Goal: Use online tool/utility: Utilize a website feature to perform a specific function

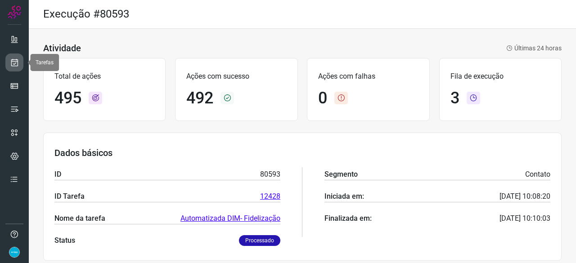
click at [15, 63] on icon at bounding box center [14, 62] width 9 height 9
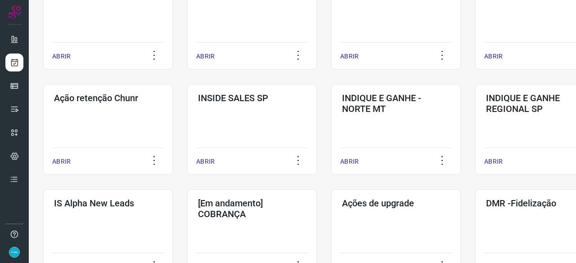
scroll to position [315, 0]
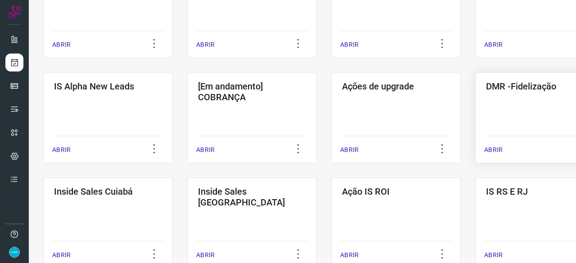
click at [490, 148] on p "ABRIR" at bounding box center [493, 149] width 18 height 9
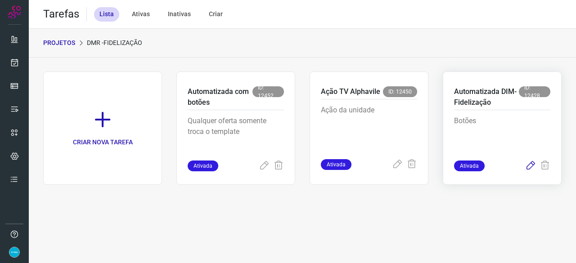
click at [531, 165] on icon at bounding box center [530, 166] width 11 height 11
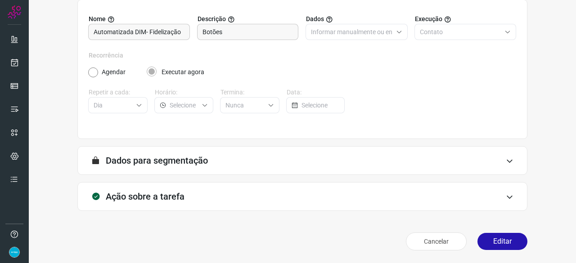
scroll to position [88, 0]
click at [504, 243] on button "Editar" at bounding box center [502, 241] width 50 height 17
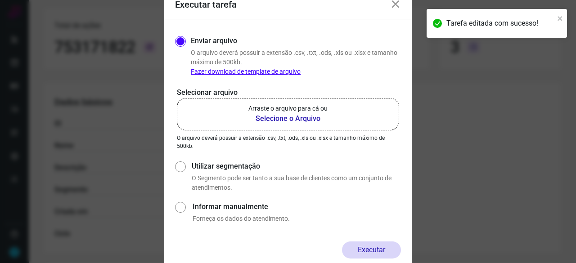
click at [291, 118] on b "Selecione o Arquivo" at bounding box center [287, 118] width 79 height 11
click at [0, 0] on input "Arraste o arquivo para cá ou Selecione o Arquivo" at bounding box center [0, 0] width 0 height 0
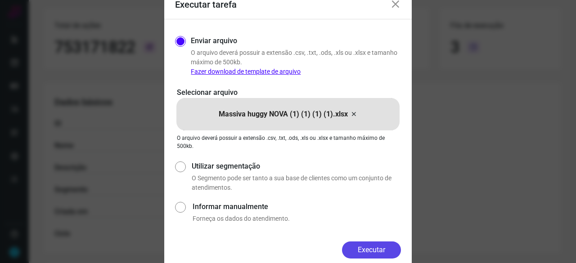
click at [375, 246] on button "Executar" at bounding box center [371, 249] width 59 height 17
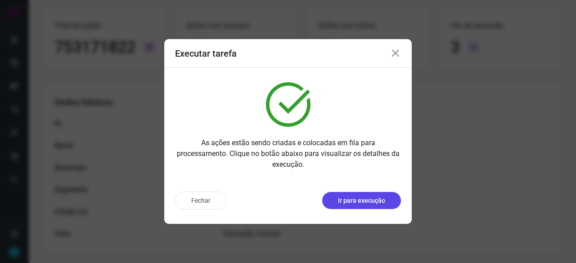
click at [372, 204] on p "Ir para execução" at bounding box center [361, 200] width 47 height 9
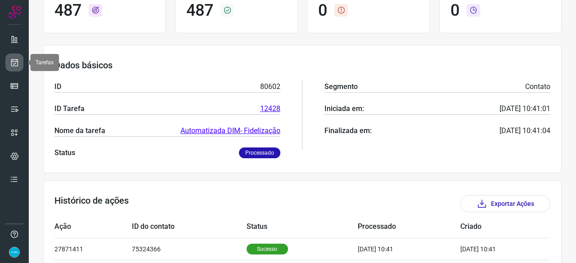
click at [12, 61] on icon at bounding box center [14, 62] width 9 height 9
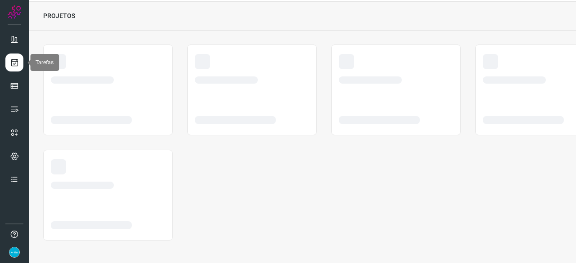
scroll to position [27, 0]
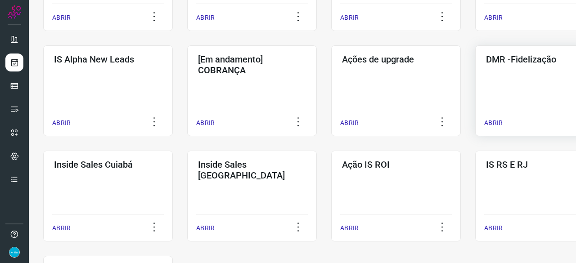
click at [501, 118] on p "ABRIR" at bounding box center [493, 122] width 18 height 9
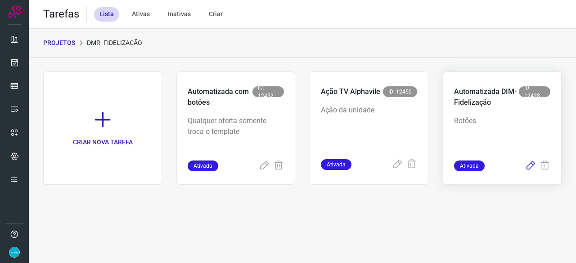
click at [529, 165] on icon at bounding box center [530, 166] width 11 height 11
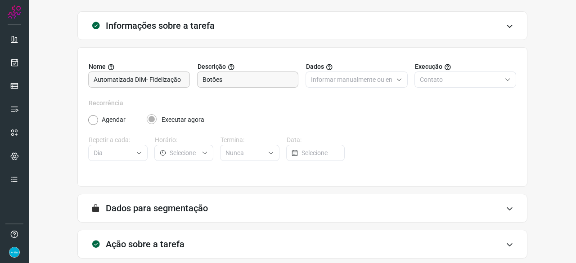
scroll to position [88, 0]
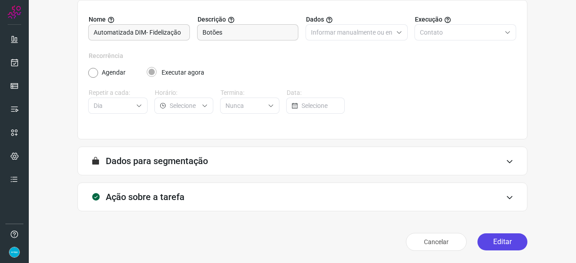
click at [487, 241] on button "Editar" at bounding box center [502, 241] width 50 height 17
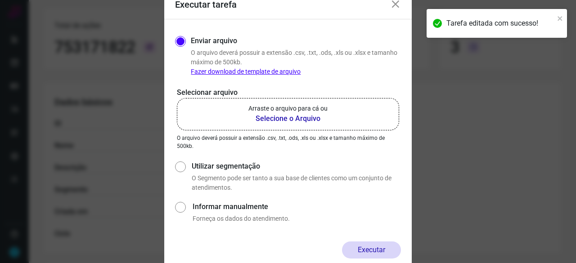
click at [288, 120] on b "Selecione o Arquivo" at bounding box center [287, 118] width 79 height 11
click at [0, 0] on input "Arraste o arquivo para cá ou Selecione o Arquivo" at bounding box center [0, 0] width 0 height 0
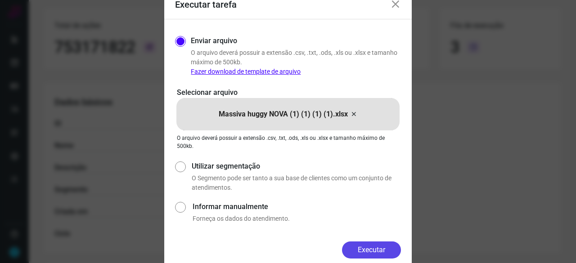
click at [383, 246] on button "Executar" at bounding box center [371, 249] width 59 height 17
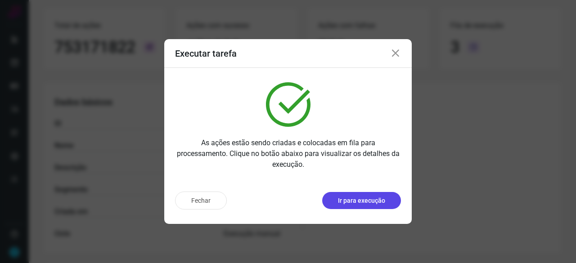
click at [373, 203] on p "Ir para execução" at bounding box center [361, 200] width 47 height 9
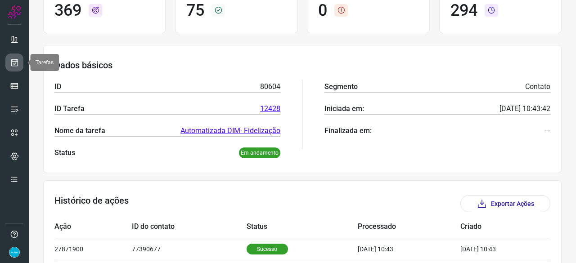
click at [12, 61] on icon at bounding box center [14, 62] width 9 height 9
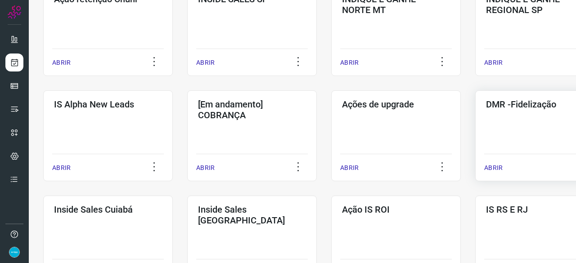
click at [497, 164] on p "ABRIR" at bounding box center [493, 167] width 18 height 9
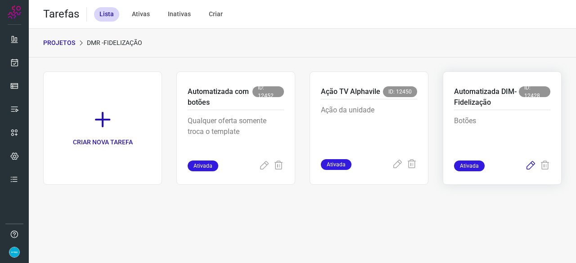
click at [532, 164] on icon at bounding box center [530, 166] width 11 height 11
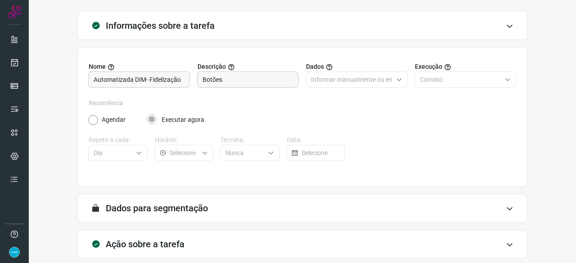
scroll to position [88, 0]
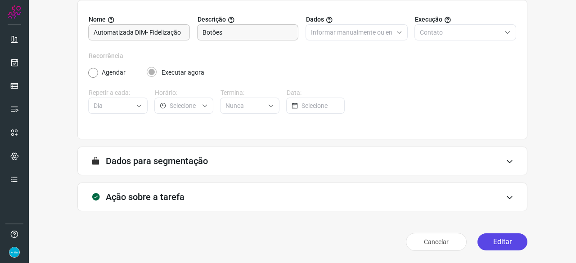
click at [485, 245] on button "Editar" at bounding box center [502, 241] width 50 height 17
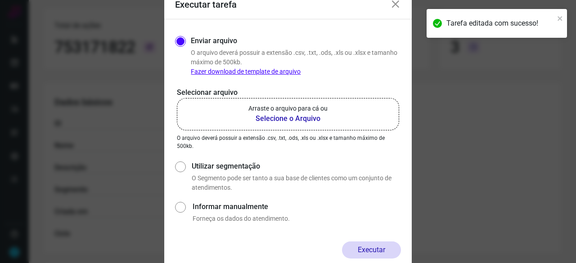
click at [281, 117] on b "Selecione o Arquivo" at bounding box center [287, 118] width 79 height 11
click at [0, 0] on input "Arraste o arquivo para cá ou Selecione o Arquivo" at bounding box center [0, 0] width 0 height 0
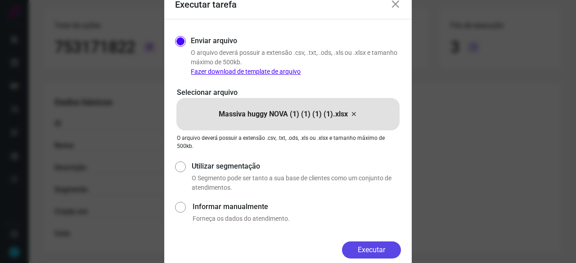
click at [376, 249] on button "Executar" at bounding box center [371, 249] width 59 height 17
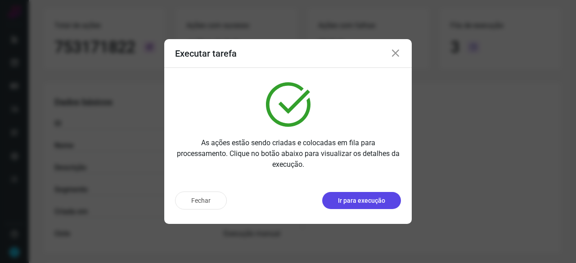
click at [361, 198] on p "Ir para execução" at bounding box center [361, 200] width 47 height 9
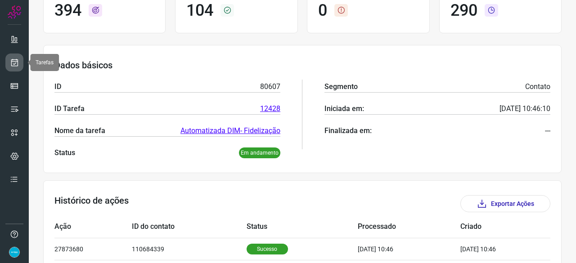
click at [17, 64] on icon at bounding box center [14, 62] width 9 height 9
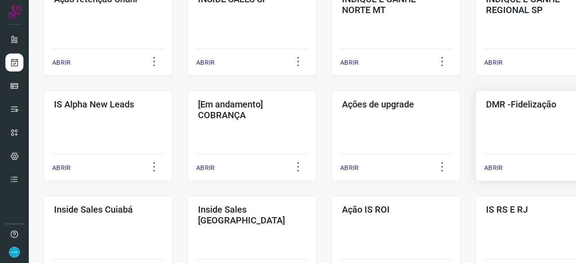
click at [490, 170] on p "ABRIR" at bounding box center [493, 167] width 18 height 9
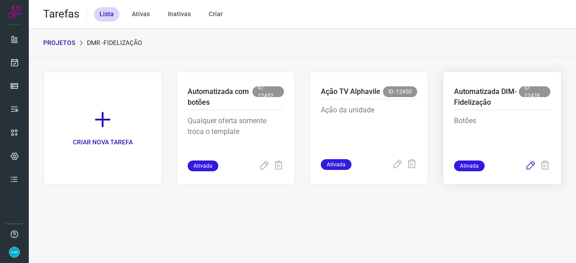
click at [529, 164] on icon at bounding box center [530, 166] width 11 height 11
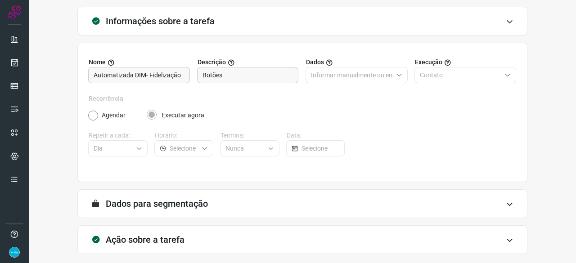
scroll to position [88, 0]
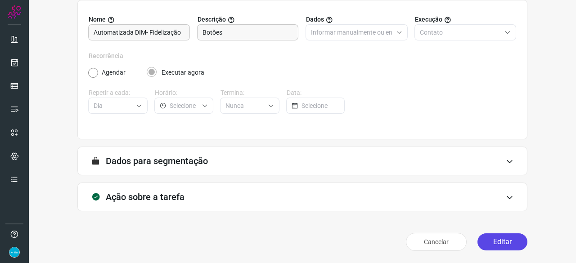
click at [490, 239] on button "Editar" at bounding box center [502, 241] width 50 height 17
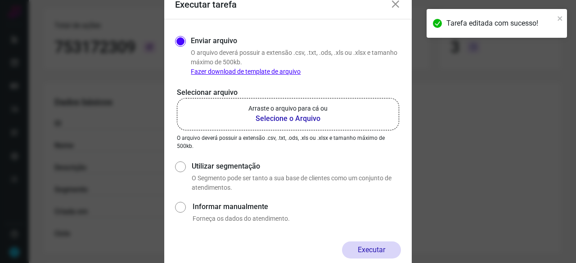
click at [268, 116] on b "Selecione o Arquivo" at bounding box center [287, 118] width 79 height 11
click at [0, 0] on input "Arraste o arquivo para cá ou Selecione o Arquivo" at bounding box center [0, 0] width 0 height 0
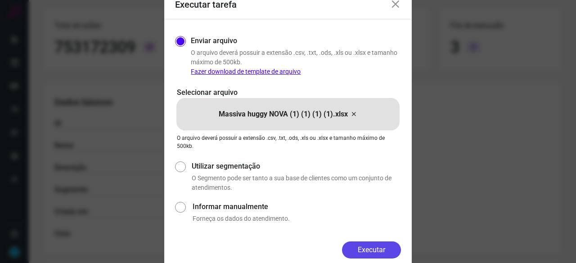
click at [382, 253] on button "Executar" at bounding box center [371, 249] width 59 height 17
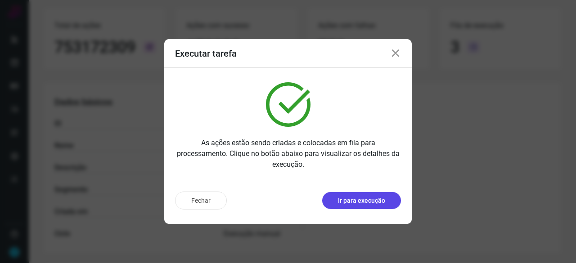
click at [364, 205] on p "Ir para execução" at bounding box center [361, 200] width 47 height 9
